Goal: Task Accomplishment & Management: Manage account settings

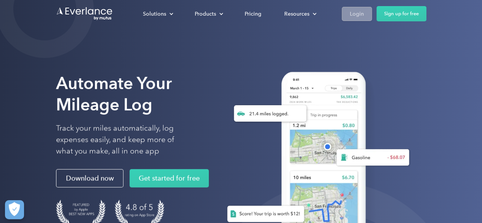
click at [357, 16] on div "Login" at bounding box center [357, 14] width 14 height 10
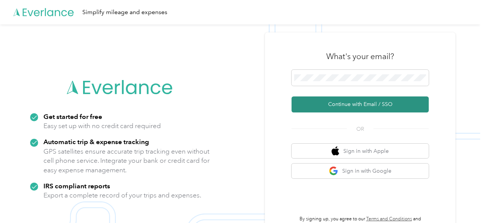
click at [358, 102] on button "Continue with Email / SSO" at bounding box center [360, 104] width 137 height 16
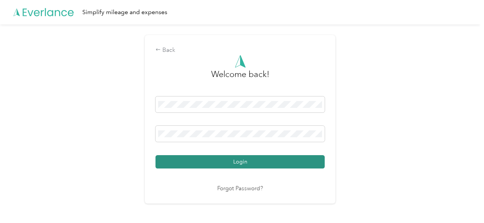
click at [291, 163] on button "Login" at bounding box center [240, 161] width 169 height 13
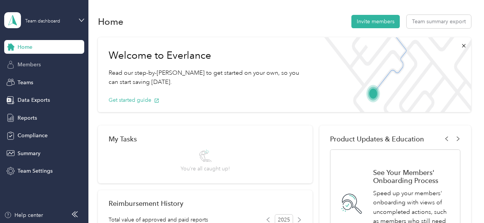
click at [43, 64] on div "Members" at bounding box center [44, 65] width 80 height 14
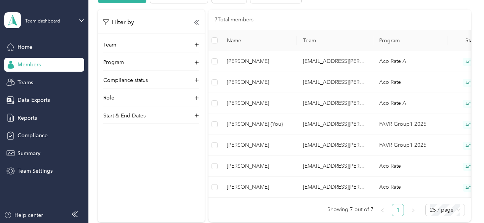
scroll to position [171, 0]
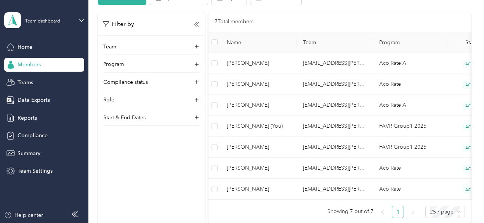
click at [80, 24] on div "Team dashboard" at bounding box center [44, 20] width 80 height 27
click at [54, 79] on div "Personal dashboard" at bounding box center [35, 79] width 48 height 8
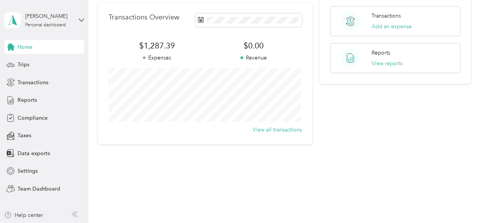
scroll to position [171, 0]
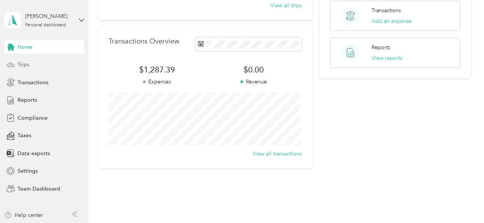
click at [26, 69] on div "Trips" at bounding box center [44, 65] width 80 height 14
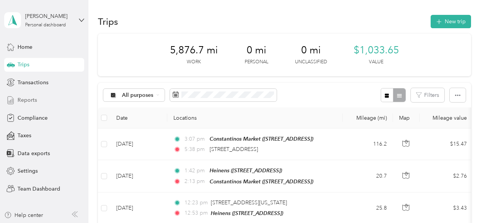
click at [27, 100] on span "Reports" at bounding box center [27, 100] width 19 height 8
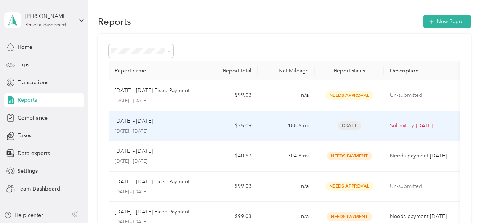
click at [206, 125] on td "$25.09" at bounding box center [228, 126] width 57 height 31
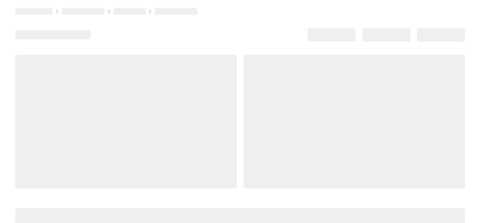
click at [244, 125] on div at bounding box center [355, 121] width 222 height 133
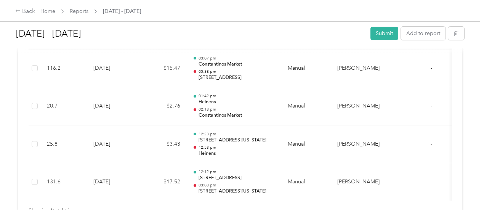
scroll to position [240, 0]
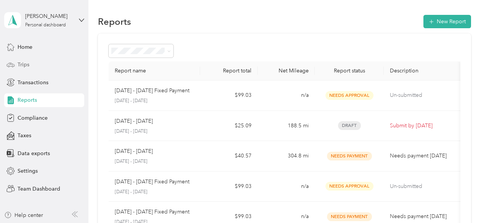
click at [34, 66] on div "Trips" at bounding box center [44, 65] width 80 height 14
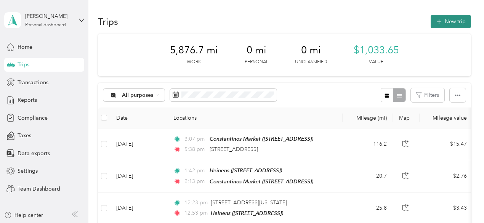
click at [458, 21] on button "New trip" at bounding box center [451, 21] width 40 height 13
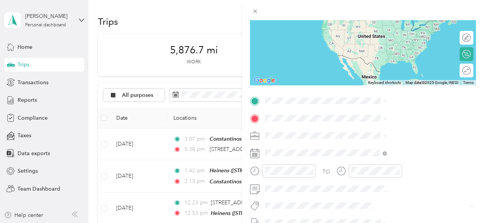
scroll to position [86, 0]
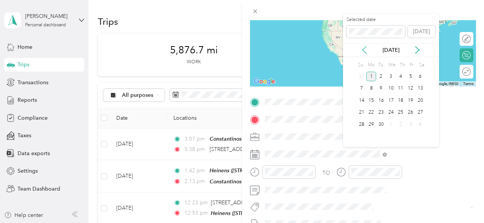
click at [365, 49] on icon at bounding box center [365, 50] width 8 height 8
click at [372, 123] on div "25" at bounding box center [371, 125] width 10 height 10
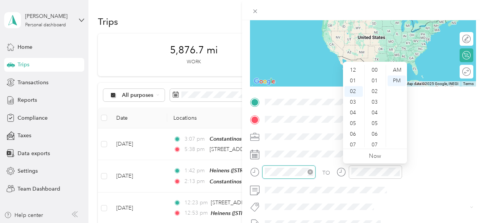
scroll to position [96, 0]
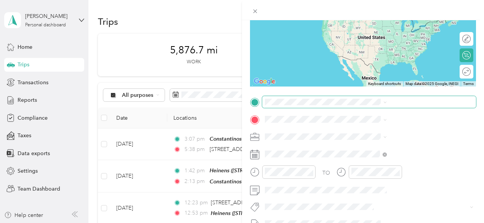
click at [419, 98] on span at bounding box center [369, 102] width 214 height 12
click at [413, 106] on span at bounding box center [369, 102] width 214 height 12
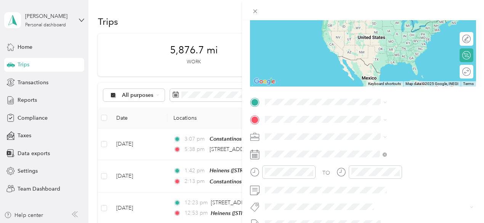
click at [374, 131] on div "[STREET_ADDRESS][US_STATE]" at bounding box center [407, 125] width 117 height 10
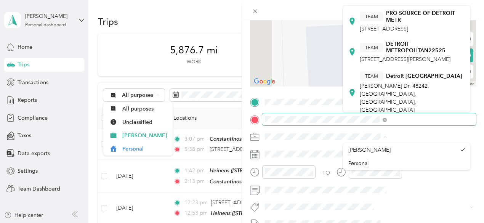
scroll to position [0, 0]
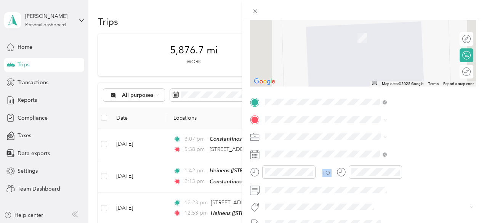
drag, startPoint x: 464, startPoint y: 29, endPoint x: 464, endPoint y: 35, distance: 6.5
click at [399, 34] on strong "DETROIT METROPOLITAN22525" at bounding box center [425, 32] width 79 height 13
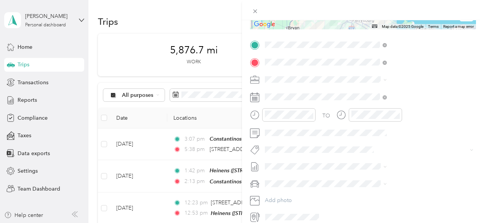
scroll to position [146, 0]
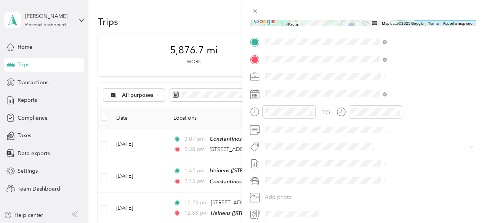
click at [376, 193] on span "GMC Terrain" at bounding box center [364, 194] width 31 height 6
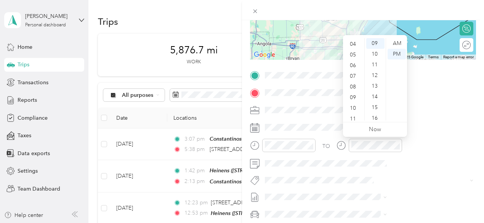
scroll to position [46, 0]
click at [353, 105] on div "10" at bounding box center [354, 104] width 18 height 11
click at [398, 44] on div "AM" at bounding box center [397, 43] width 18 height 11
click at [355, 92] on div "09" at bounding box center [354, 93] width 18 height 11
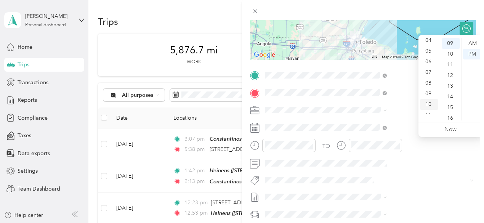
click at [428, 104] on div "10" at bounding box center [429, 104] width 18 height 11
click at [448, 63] on div "11" at bounding box center [451, 64] width 18 height 11
click at [472, 41] on div "AM" at bounding box center [472, 43] width 18 height 11
click at [447, 2] on div at bounding box center [363, 10] width 242 height 20
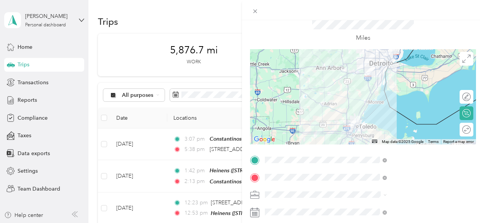
scroll to position [0, 0]
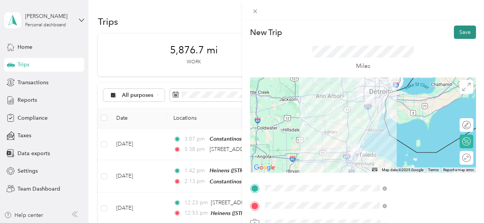
click at [463, 35] on button "Save" at bounding box center [465, 32] width 22 height 13
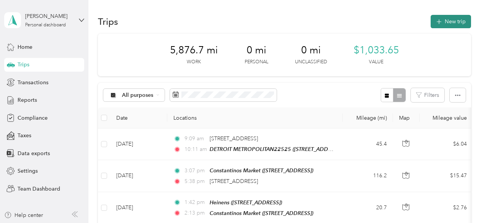
click at [456, 23] on button "New trip" at bounding box center [451, 21] width 40 height 13
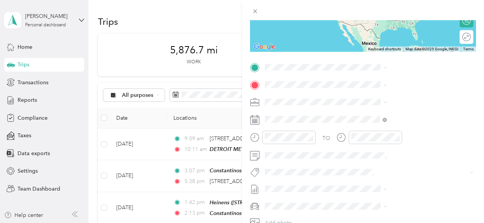
scroll to position [130, 0]
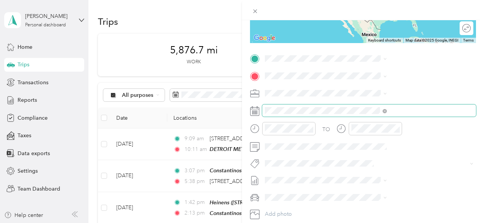
click at [356, 114] on span at bounding box center [369, 110] width 214 height 12
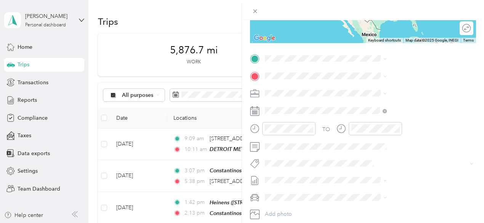
click at [260, 111] on icon at bounding box center [255, 111] width 10 height 10
click at [260, 109] on icon at bounding box center [255, 111] width 10 height 10
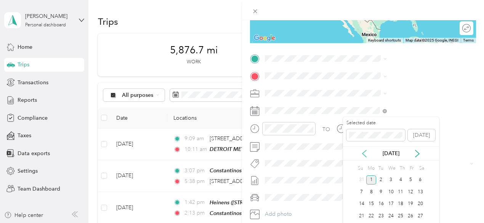
click at [364, 151] on icon at bounding box center [365, 154] width 8 height 8
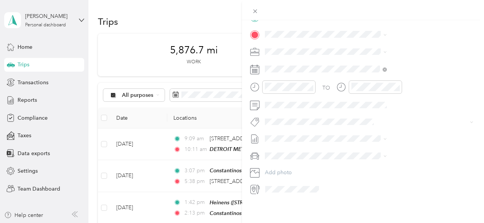
scroll to position [177, 0]
click at [258, 69] on rect at bounding box center [257, 69] width 1 height 1
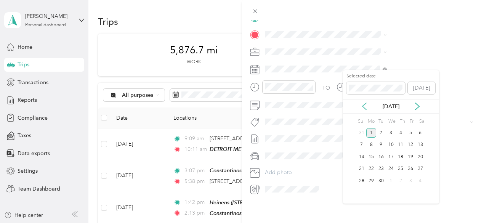
click at [365, 108] on icon at bounding box center [365, 106] width 4 height 7
click at [402, 181] on div "28" at bounding box center [401, 181] width 10 height 10
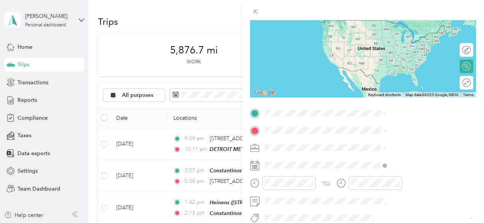
scroll to position [76, 0]
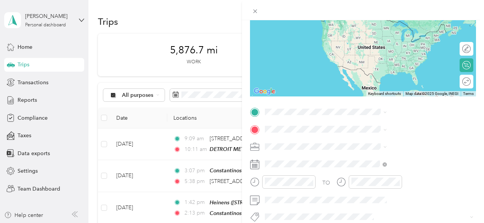
click at [401, 40] on div "TEAM DETROIT METROPOLITAN22525 [STREET_ADDRESS][GEOGRAPHIC_DATA][PERSON_NAME]" at bounding box center [412, 28] width 105 height 23
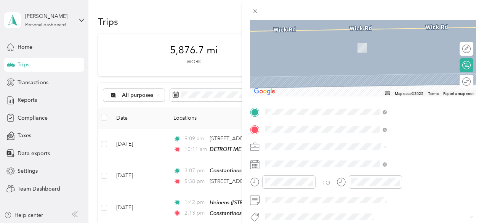
click at [430, 37] on span "[STREET_ADDRESS][US_STATE]" at bounding box center [398, 36] width 76 height 7
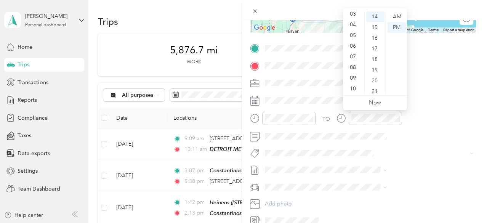
scroll to position [34, 0]
click at [353, 64] on div "08" at bounding box center [354, 68] width 18 height 11
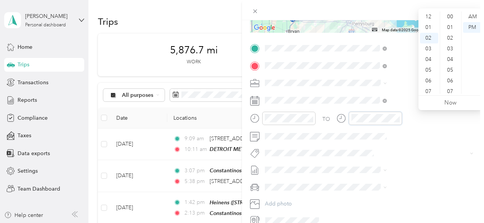
scroll to position [21, 0]
click at [430, 92] on div "09" at bounding box center [429, 91] width 18 height 11
click at [454, 67] on div "19" at bounding box center [451, 70] width 18 height 11
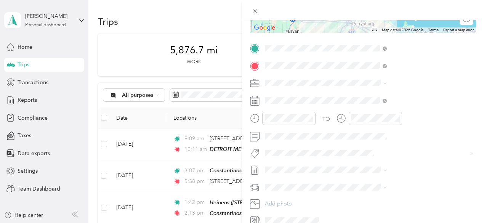
click at [369, 202] on li "GMC Terrain" at bounding box center [406, 195] width 127 height 13
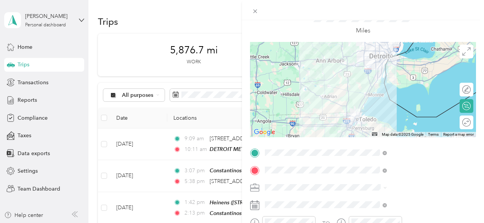
scroll to position [0, 0]
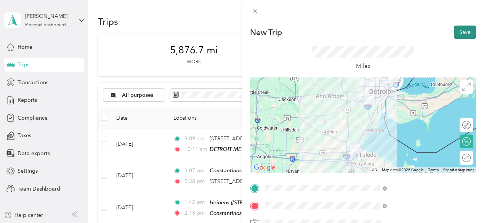
click at [462, 31] on button "Save" at bounding box center [465, 32] width 22 height 13
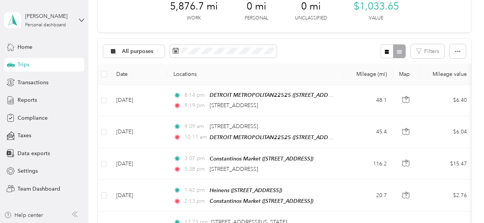
scroll to position [51, 0]
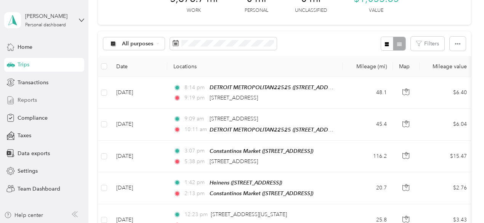
click at [32, 101] on span "Reports" at bounding box center [27, 100] width 19 height 8
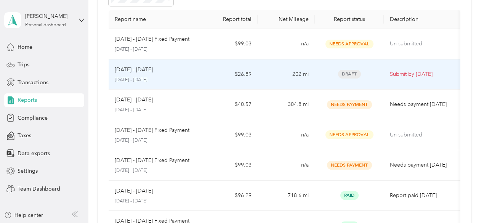
click at [213, 75] on td "$26.89" at bounding box center [228, 74] width 57 height 31
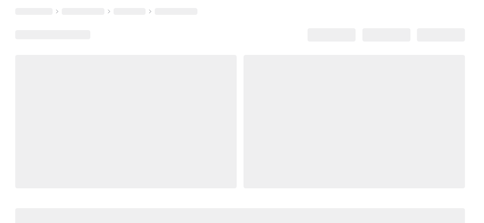
click at [244, 75] on div at bounding box center [355, 121] width 222 height 133
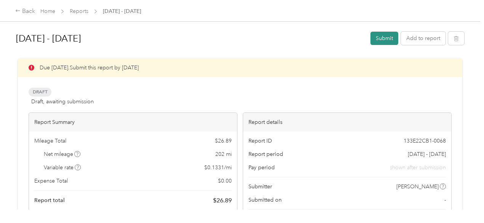
click at [379, 40] on button "Submit" at bounding box center [385, 38] width 28 height 13
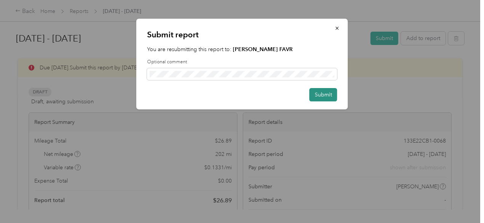
click at [321, 93] on button "Submit" at bounding box center [324, 94] width 28 height 13
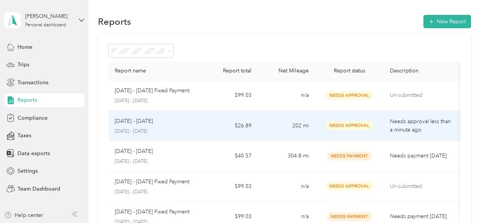
click at [183, 121] on div "[DATE] - [DATE]" at bounding box center [155, 121] width 80 height 8
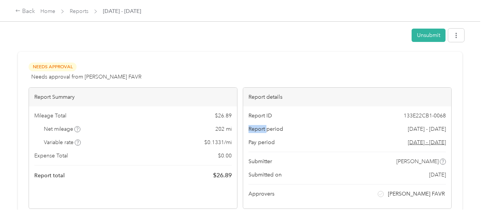
click at [243, 121] on div "Report ID 133E22CB1-0068 Report period [DATE] - [DATE] Pay period [DATE] - [DAT…" at bounding box center [347, 157] width 208 height 102
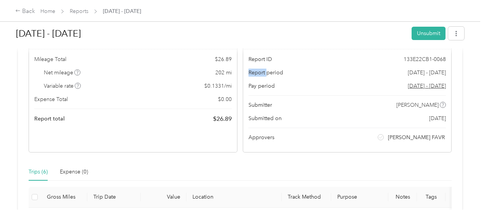
scroll to position [43, 0]
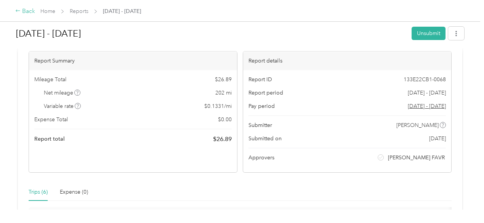
click at [18, 13] on icon at bounding box center [17, 10] width 5 height 5
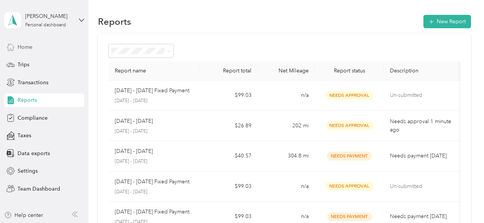
click at [28, 50] on span "Home" at bounding box center [25, 47] width 15 height 8
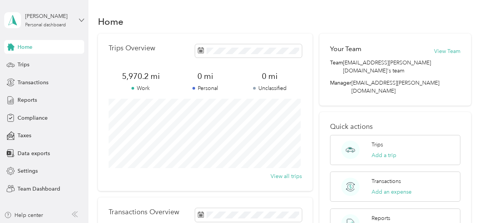
click at [80, 18] on icon at bounding box center [81, 20] width 5 height 5
click at [55, 95] on div "Log out" at bounding box center [106, 97] width 193 height 13
